Goal: Task Accomplishment & Management: Manage account settings

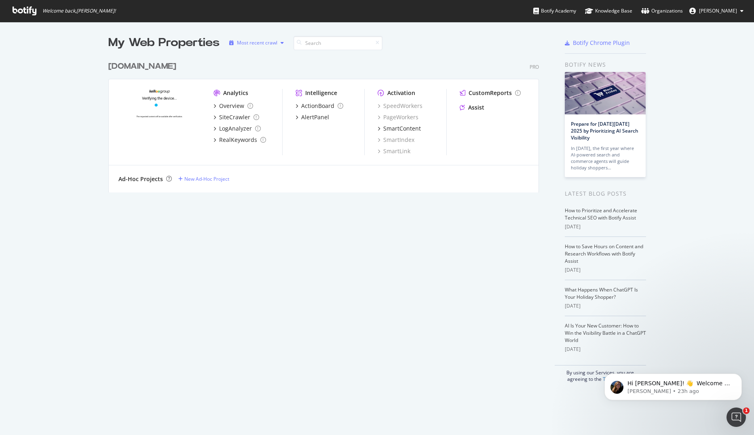
click at [258, 44] on div "Most recent crawl" at bounding box center [257, 42] width 40 height 5
click at [255, 56] on div "Most recent crawl" at bounding box center [264, 56] width 42 height 7
click at [245, 90] on div "launch a crawl." at bounding box center [251, 88] width 34 height 7
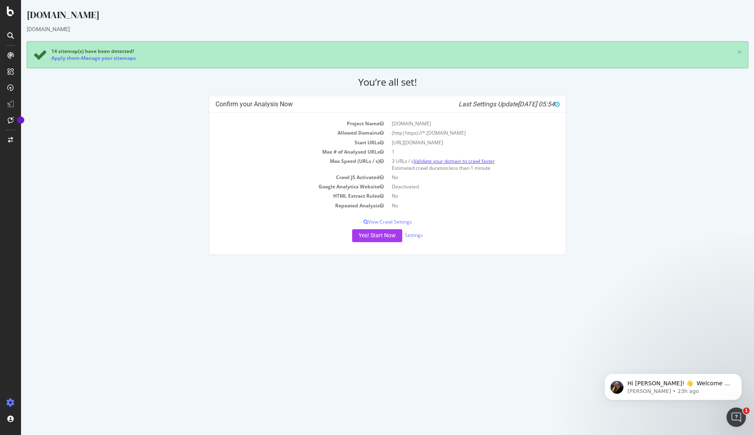
click at [444, 160] on link "Validate your domain to crawl faster" at bounding box center [454, 161] width 81 height 7
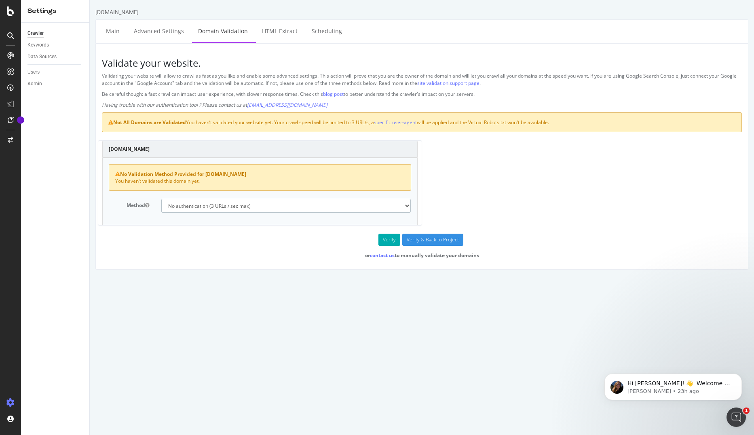
click at [203, 208] on select "No authentication (3 URLs / sec max) DNS Text field (fast!) File's at site root…" at bounding box center [286, 206] width 250 height 14
click at [161, 199] on select "No authentication (3 URLs / sec max) DNS Text field (fast!) File's at site root…" at bounding box center [286, 206] width 250 height 14
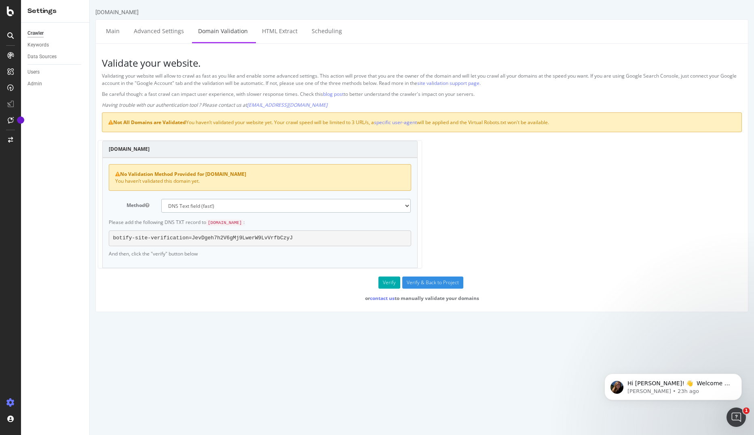
click at [216, 208] on select "No authentication (3 URLs / sec max) DNS Text field (fast!) File's at site root…" at bounding box center [286, 206] width 250 height 14
click at [161, 199] on select "No authentication (3 URLs / sec max) DNS Text field (fast!) File's at site root…" at bounding box center [286, 206] width 250 height 14
click at [200, 208] on select "No authentication (3 URLs / sec max) DNS Text field (fast!) File's at site root…" at bounding box center [286, 206] width 250 height 14
click at [161, 199] on select "No authentication (3 URLs / sec max) DNS Text field (fast!) File's at site root…" at bounding box center [286, 206] width 250 height 14
click at [205, 205] on select "No authentication (3 URLs / sec max) DNS Text field (fast!) File's at site root…" at bounding box center [286, 206] width 250 height 14
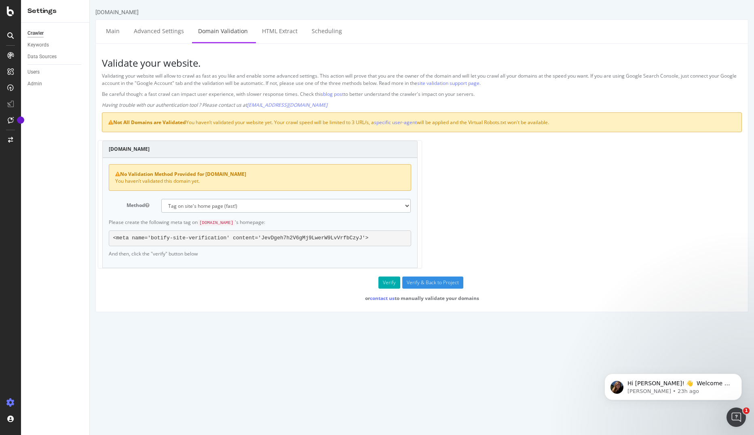
select select "5"
click at [161, 199] on select "No authentication (3 URLs / sec max) DNS Text field (fast!) File's at site root…" at bounding box center [286, 206] width 250 height 14
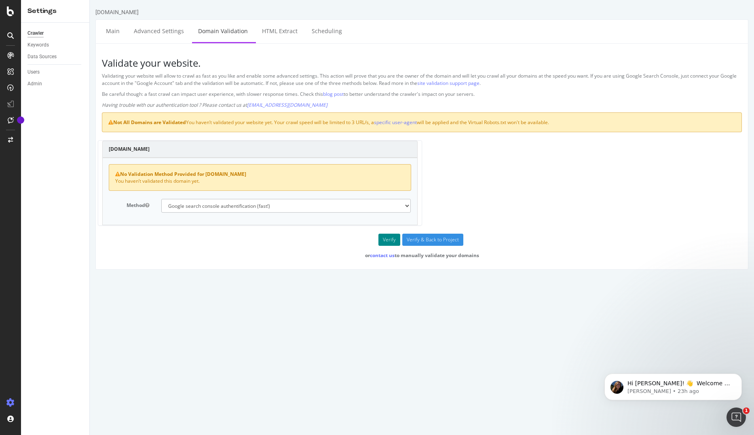
click at [386, 240] on button "Verify" at bounding box center [389, 240] width 22 height 12
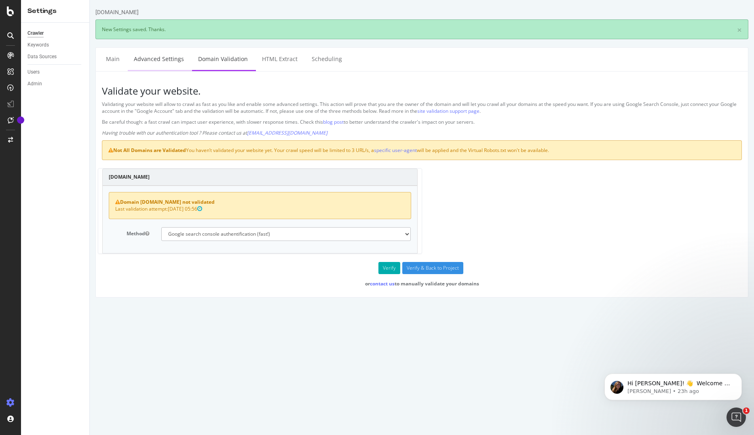
click at [143, 62] on link "Advanced Settings" at bounding box center [159, 59] width 62 height 22
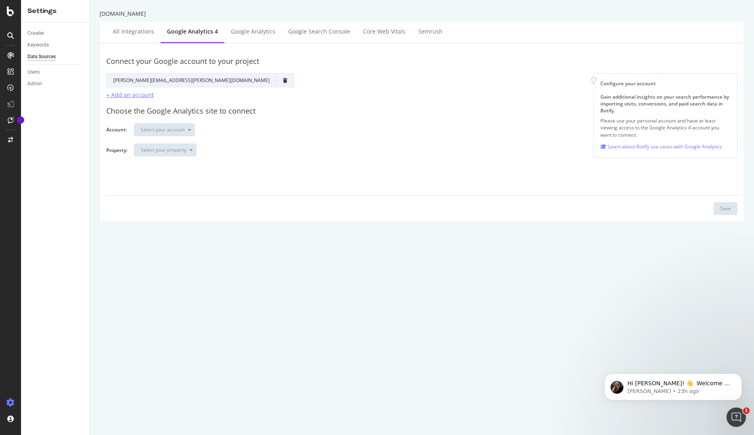
click at [131, 95] on div "+ Add an account" at bounding box center [129, 95] width 47 height 8
click at [171, 129] on div "Select your account" at bounding box center [163, 129] width 44 height 5
click at [170, 209] on div "LeGuide CSSs" at bounding box center [160, 210] width 31 height 7
click at [172, 150] on div "Select your property" at bounding box center [164, 150] width 46 height 5
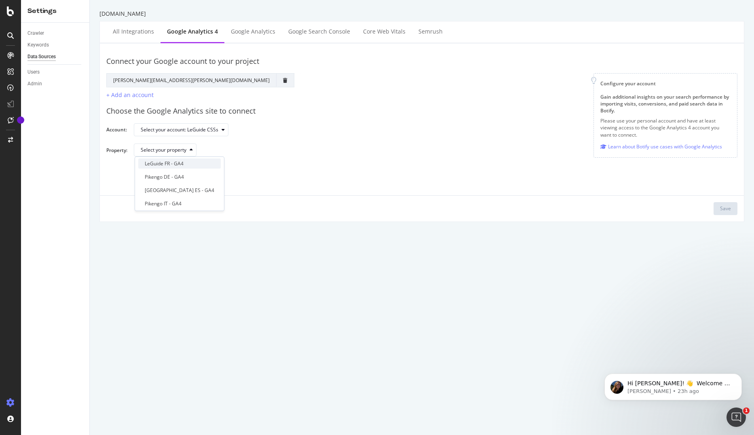
click at [163, 163] on div "LeGuide FR - GA4" at bounding box center [164, 163] width 39 height 7
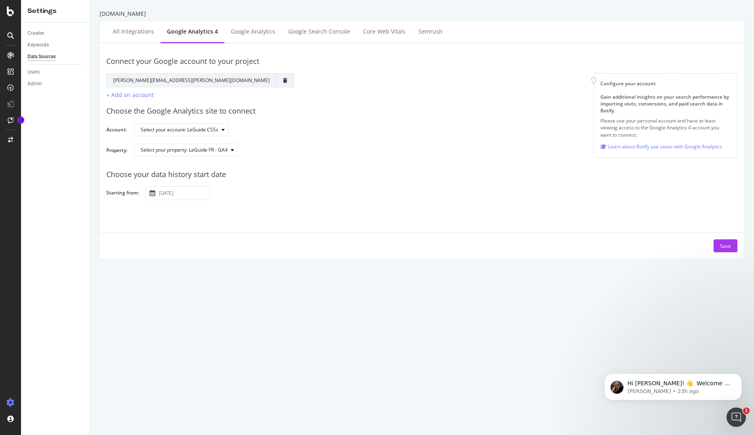
click at [228, 267] on div "leguide.com All integrations Google Analytics 4 Google Analytics Google Search …" at bounding box center [422, 217] width 664 height 435
click at [720, 247] on div "Save" at bounding box center [725, 246] width 11 height 7
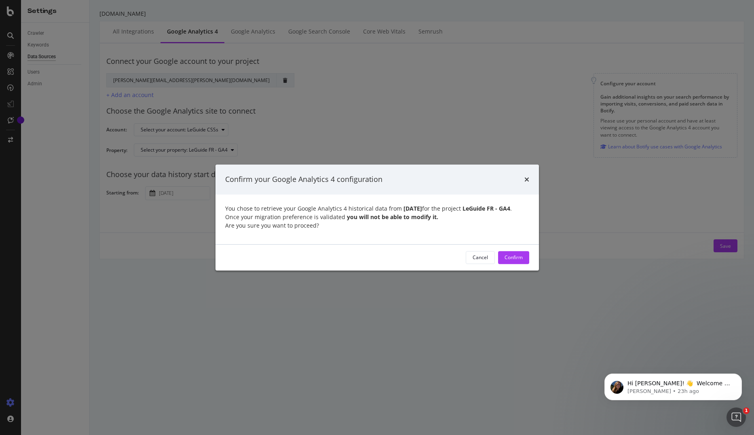
click at [486, 261] on div "Cancel" at bounding box center [480, 257] width 15 height 7
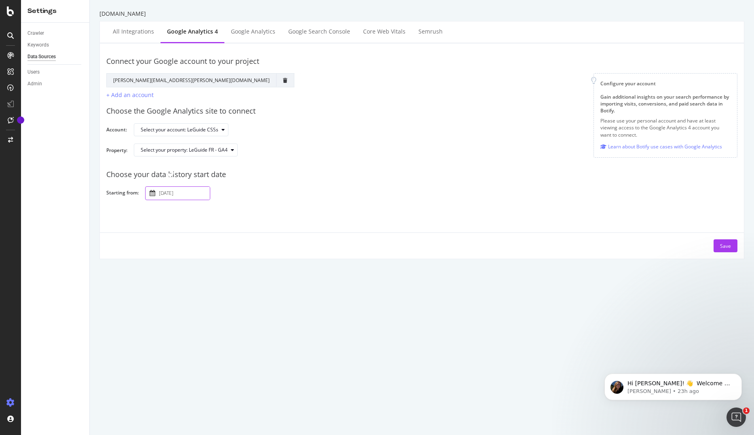
click at [174, 198] on input "2025 September 28th" at bounding box center [183, 193] width 53 height 13
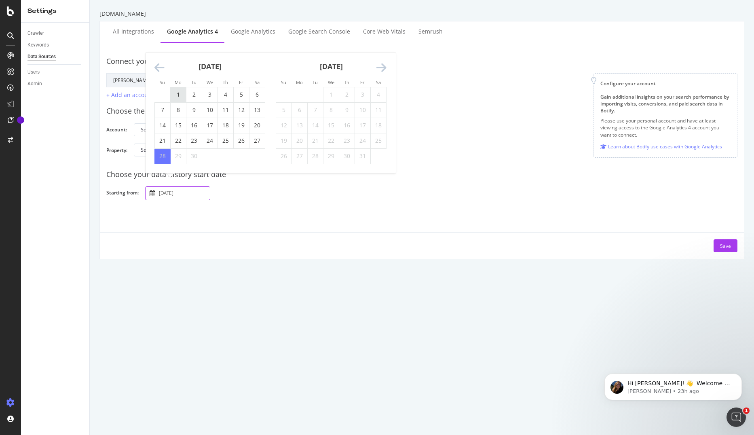
click at [177, 98] on td "1" at bounding box center [179, 94] width 16 height 15
type input "2025 September 1st"
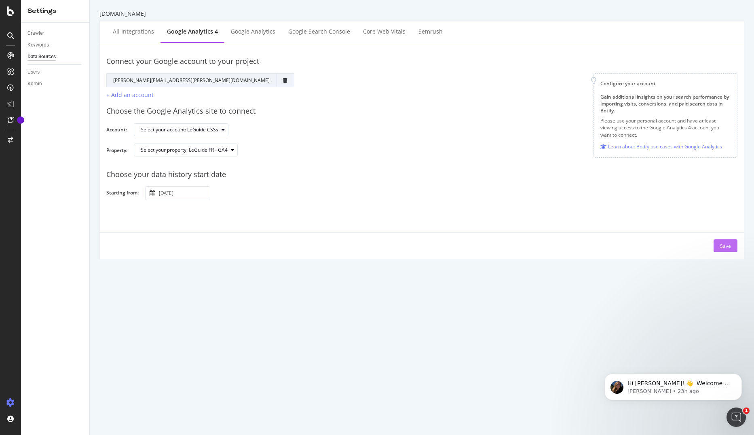
click at [720, 246] on div "Save" at bounding box center [725, 246] width 11 height 7
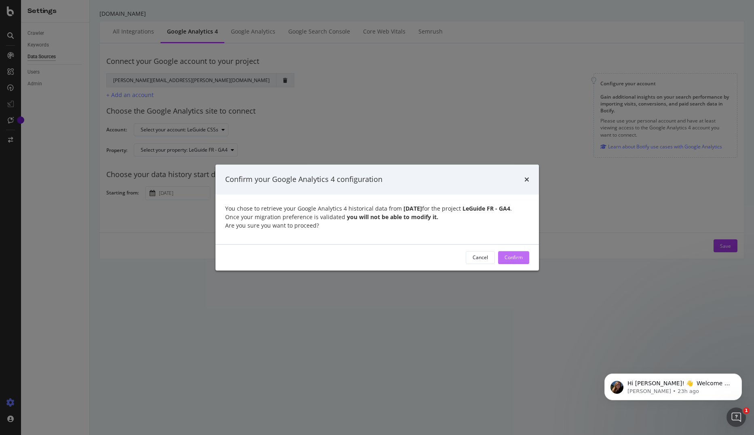
click at [508, 261] on div "Confirm" at bounding box center [514, 257] width 18 height 7
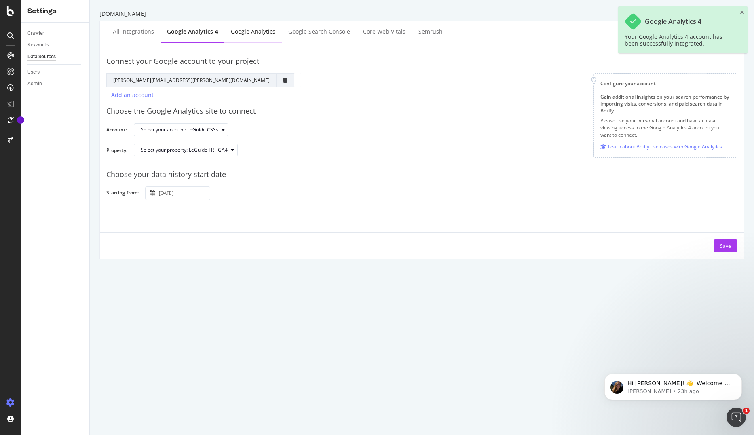
click at [249, 35] on div "Google Analytics" at bounding box center [253, 31] width 44 height 8
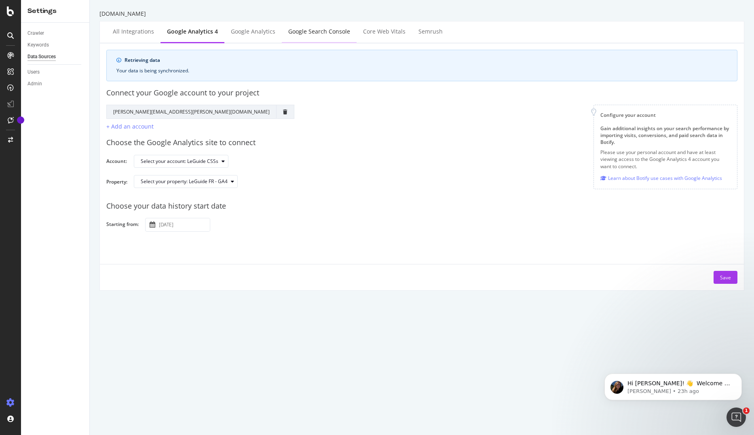
click at [308, 34] on div "Google Search Console" at bounding box center [319, 31] width 62 height 8
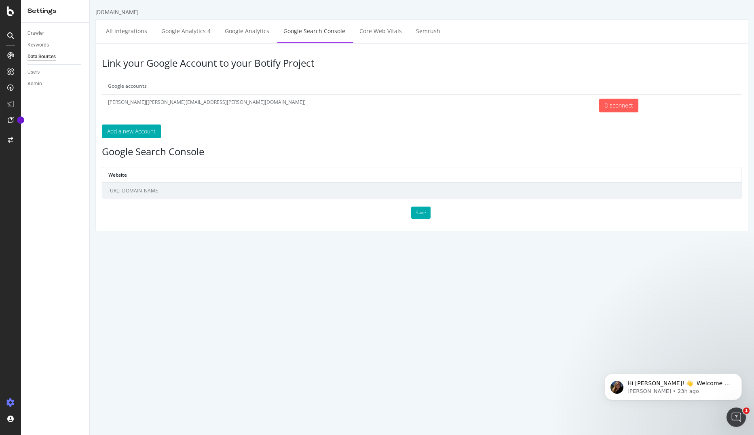
click at [127, 190] on td "https://www.leguide.com/" at bounding box center [421, 190] width 639 height 15
drag, startPoint x: 127, startPoint y: 190, endPoint x: 148, endPoint y: 215, distance: 33.6
click at [148, 215] on div "Save" at bounding box center [422, 213] width 652 height 12
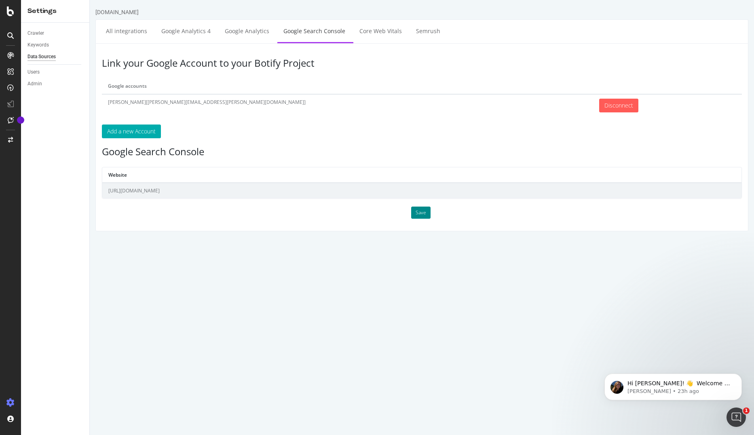
click at [419, 212] on button "Save" at bounding box center [420, 213] width 19 height 12
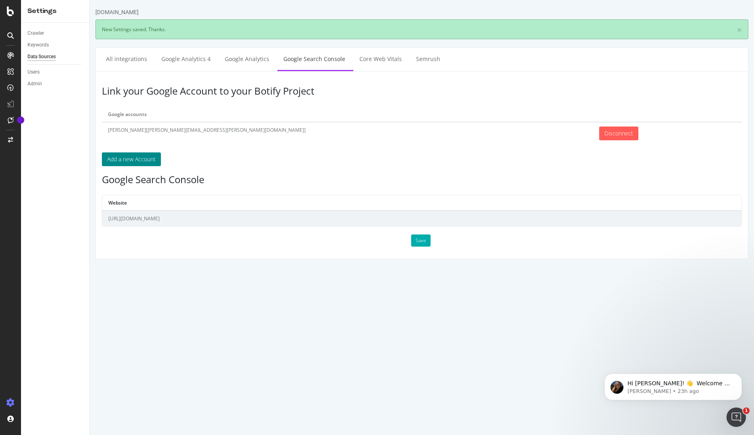
click at [136, 159] on button "Add a new Account" at bounding box center [131, 159] width 59 height 14
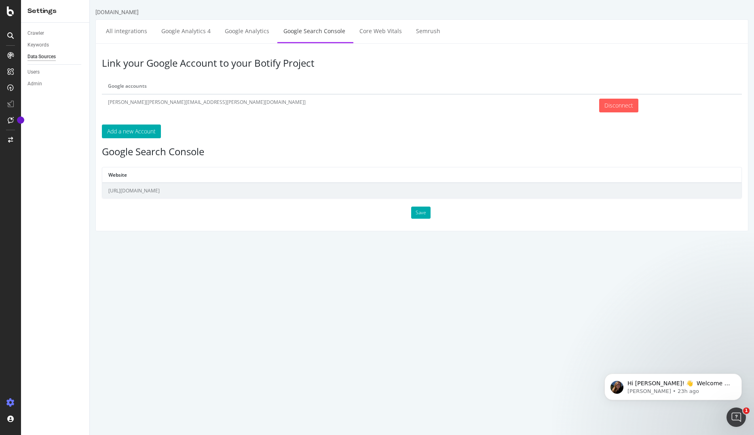
click at [152, 190] on td "[URL][DOMAIN_NAME]" at bounding box center [421, 190] width 639 height 15
drag, startPoint x: 152, startPoint y: 190, endPoint x: 159, endPoint y: 236, distance: 46.3
click at [159, 236] on html "[DOMAIN_NAME] All integrations Google Analytics 4 Google Analytics Google Searc…" at bounding box center [422, 119] width 664 height 239
click at [279, 137] on p "Add a new Account" at bounding box center [422, 132] width 640 height 14
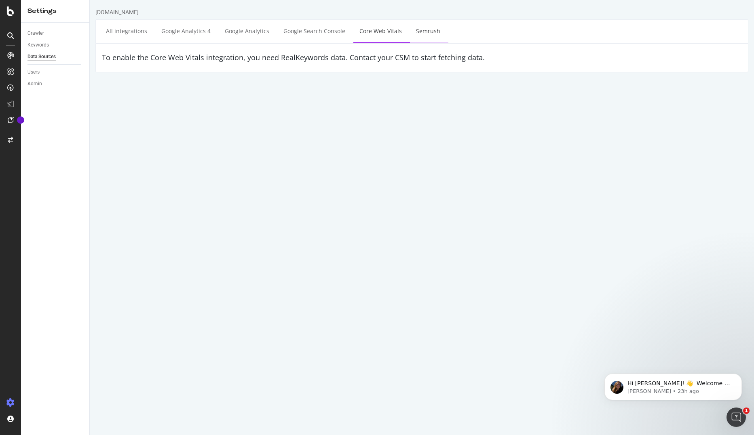
click at [422, 33] on link "Semrush" at bounding box center [428, 31] width 36 height 22
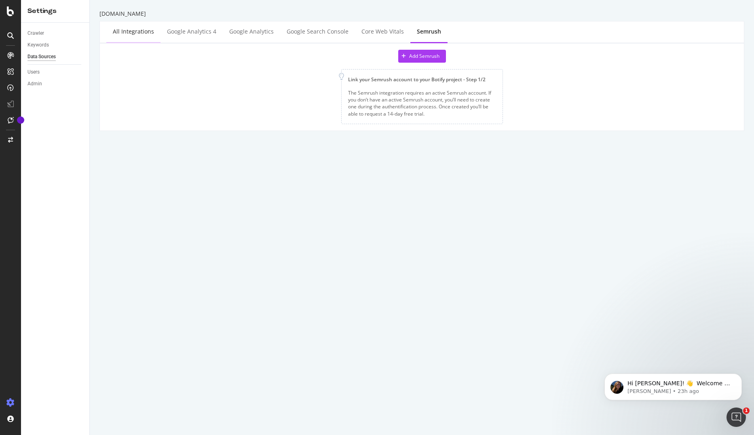
click at [123, 35] on div "All integrations" at bounding box center [133, 31] width 41 height 8
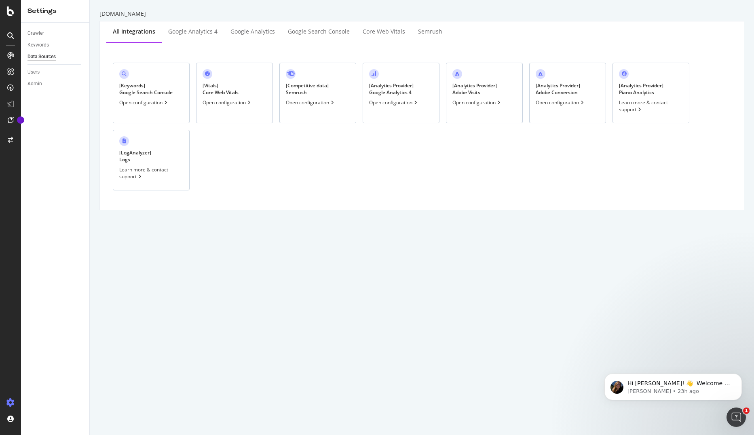
click at [150, 102] on div "Open configuration" at bounding box center [144, 102] width 50 height 7
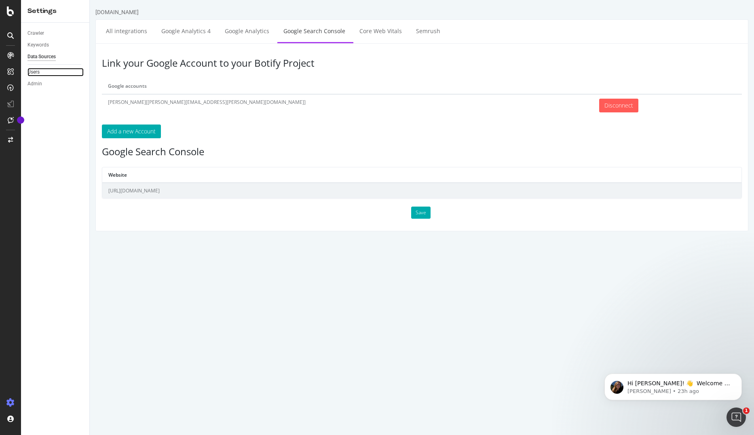
click at [40, 74] on link "Users" at bounding box center [55, 72] width 56 height 8
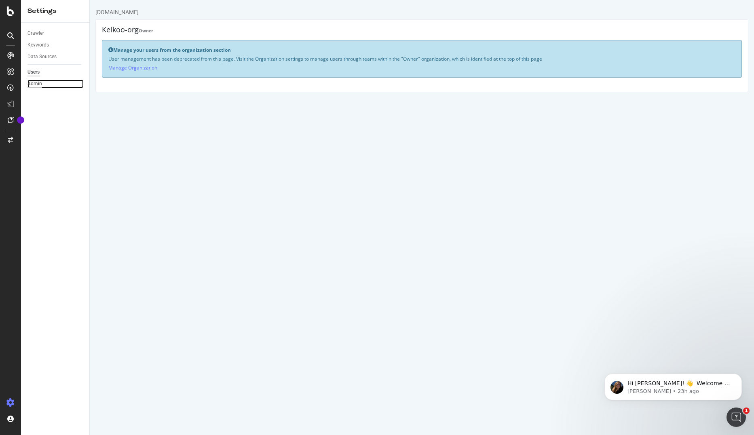
click at [34, 85] on div "Admin" at bounding box center [34, 84] width 15 height 8
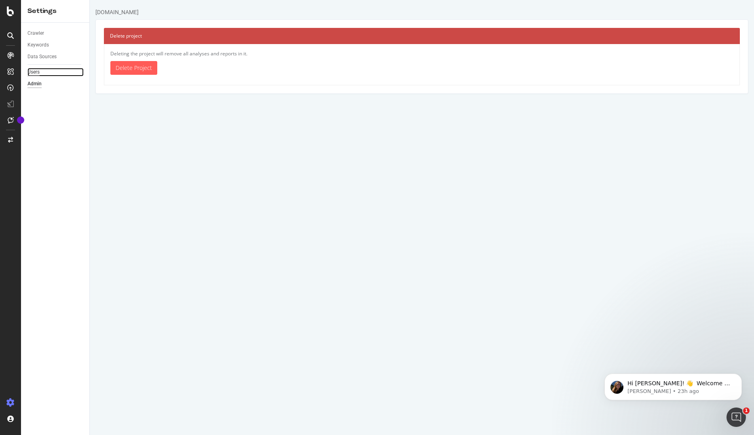
click at [32, 72] on div "Users" at bounding box center [33, 72] width 12 height 8
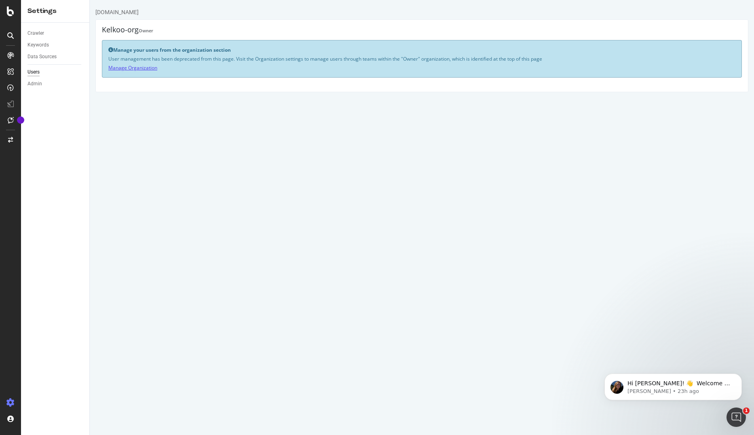
click at [131, 69] on link "Manage Organization" at bounding box center [132, 67] width 49 height 7
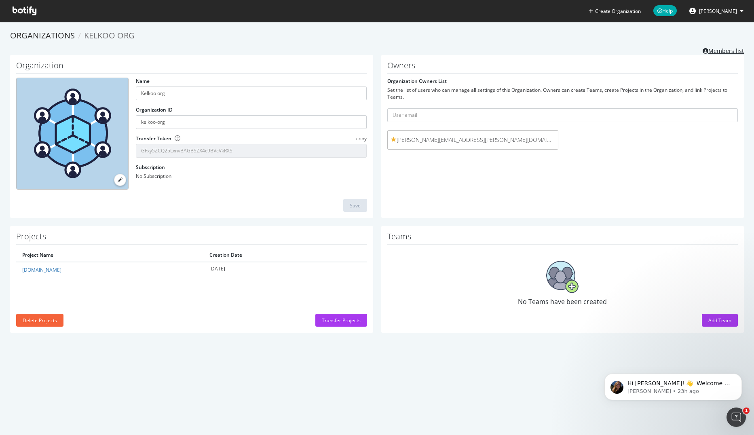
click at [711, 51] on link "Members list" at bounding box center [723, 50] width 41 height 10
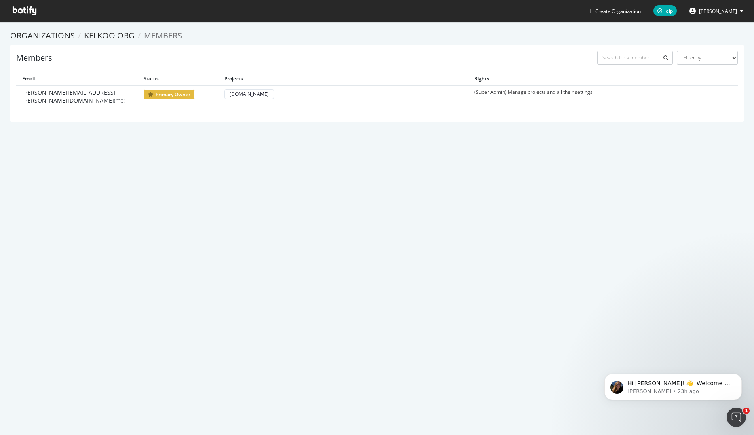
click at [172, 53] on div "Members Filter by Primary Owner Owner Member Admin Collaborator Guest Collabora…" at bounding box center [377, 59] width 722 height 17
click at [116, 37] on link "Kelkoo org" at bounding box center [109, 35] width 51 height 11
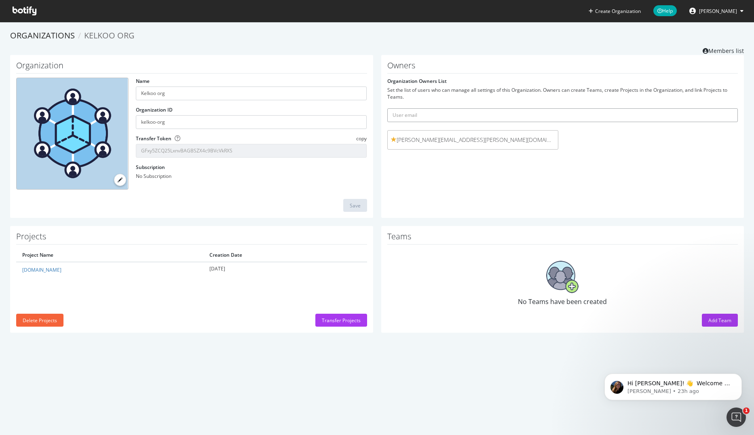
click at [414, 114] on input "text" at bounding box center [562, 115] width 351 height 14
click at [413, 97] on div "Set the list of users who can manage all settings of this Organization. Owners …" at bounding box center [562, 94] width 351 height 14
click at [413, 117] on input "text" at bounding box center [562, 115] width 351 height 14
type input "[EMAIL_ADDRESS][DOMAIN_NAME]"
drag, startPoint x: 479, startPoint y: 115, endPoint x: 378, endPoint y: 108, distance: 101.3
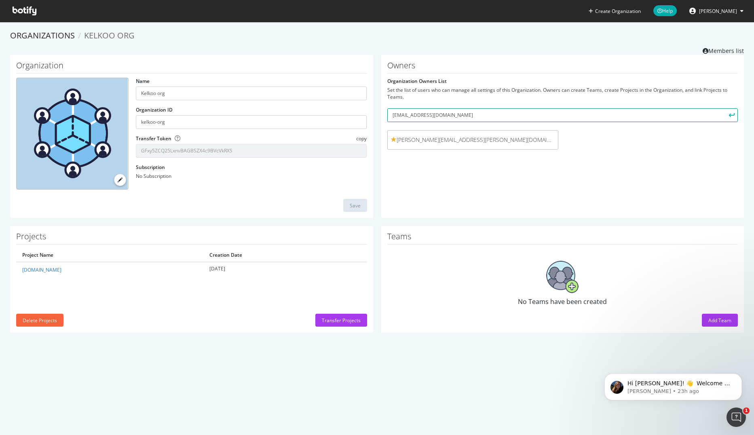
click at [381, 108] on div "Owners Organization Owners List Set the list of users who can manage all settin…" at bounding box center [562, 136] width 363 height 163
click at [19, 13] on icon at bounding box center [25, 10] width 24 height 9
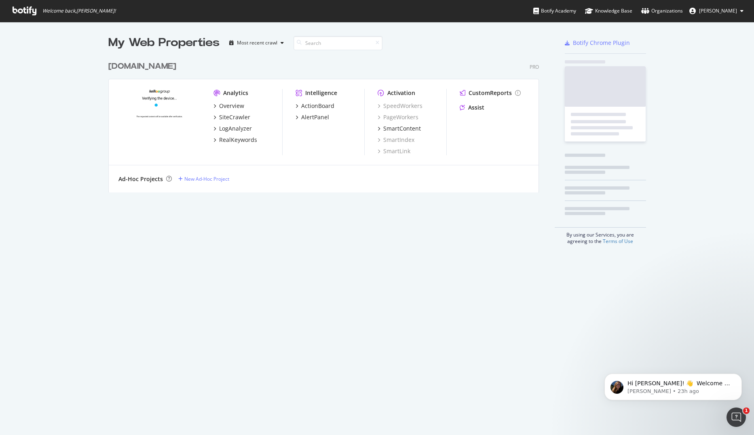
scroll to position [135, 431]
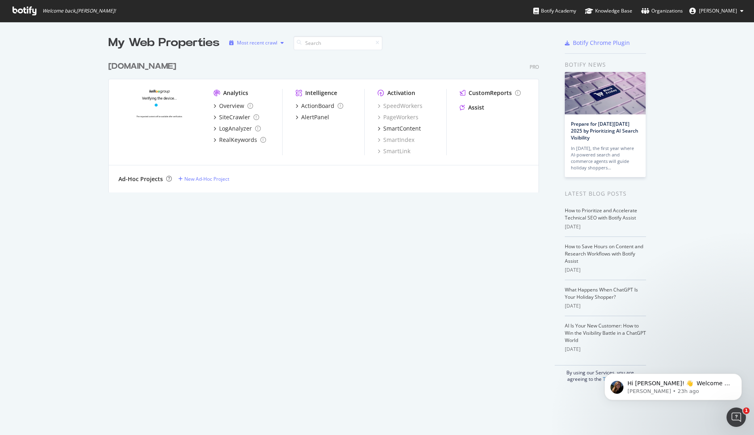
click at [265, 42] on div "Most recent crawl" at bounding box center [257, 42] width 40 height 5
click at [340, 66] on div "[DOMAIN_NAME] Pro" at bounding box center [323, 67] width 431 height 12
click at [213, 117] on icon "grid" at bounding box center [214, 117] width 2 height 4
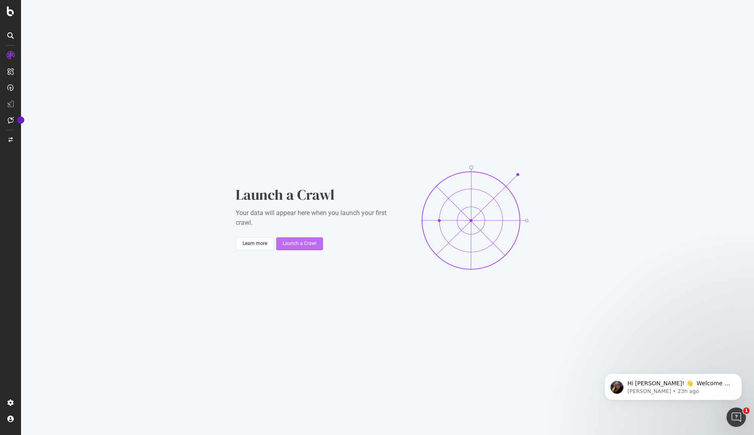
click at [296, 243] on div "Launch a Crawl" at bounding box center [300, 243] width 34 height 7
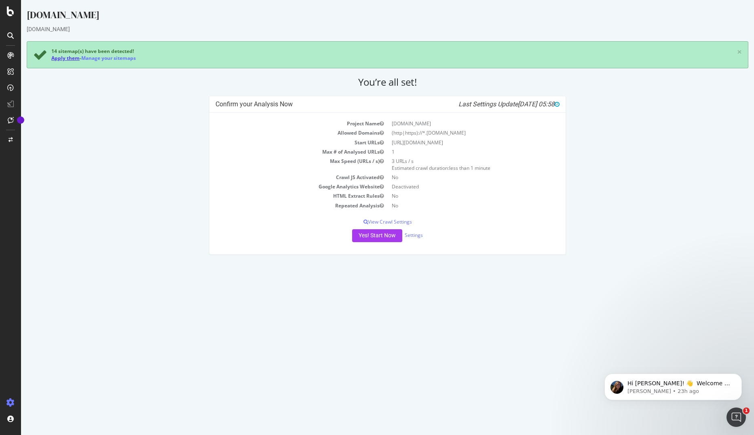
click at [64, 57] on link "Apply them" at bounding box center [65, 58] width 28 height 7
click at [381, 177] on icon "button" at bounding box center [382, 177] width 4 height 5
click at [378, 222] on p "View Crawl Settings" at bounding box center [387, 221] width 344 height 7
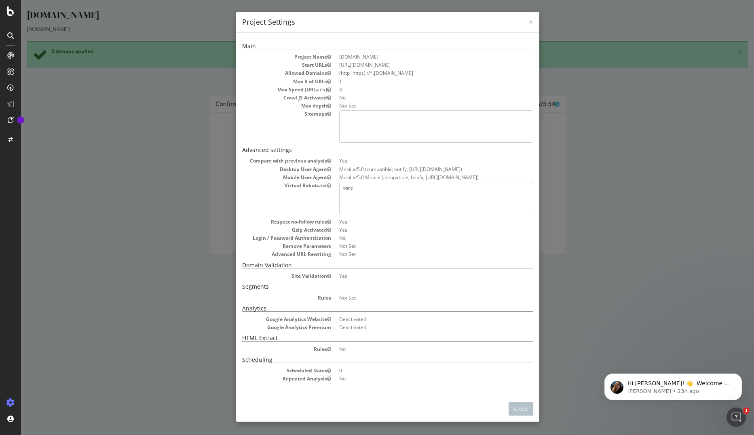
click at [339, 97] on dd "No" at bounding box center [436, 97] width 194 height 7
drag, startPoint x: 338, startPoint y: 97, endPoint x: 403, endPoint y: 95, distance: 65.1
click at [410, 95] on dd "No" at bounding box center [436, 97] width 194 height 7
click at [327, 97] on icon "button" at bounding box center [329, 97] width 4 height 5
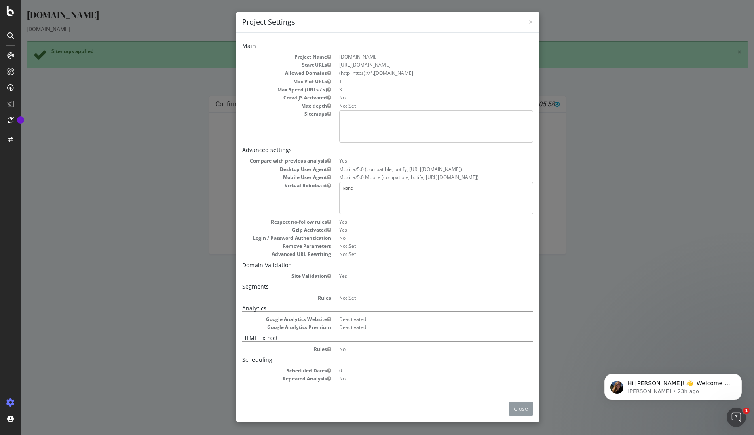
click at [521, 412] on button "Close" at bounding box center [521, 409] width 25 height 14
